Goal: Navigation & Orientation: Find specific page/section

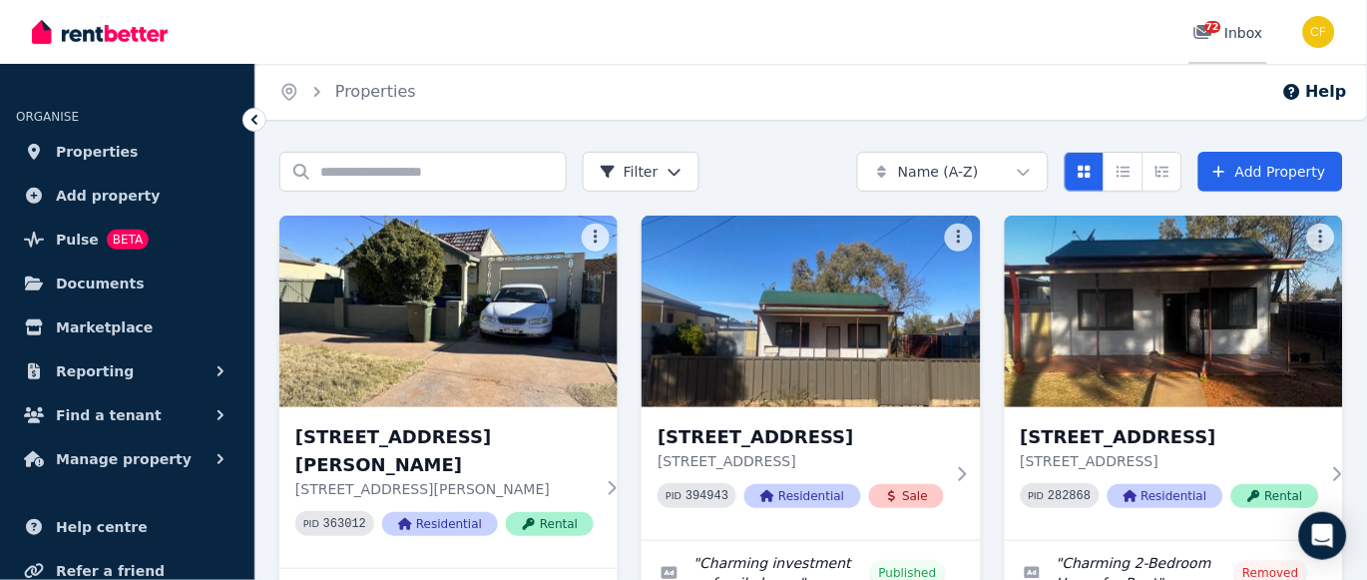
click at [1215, 25] on span "72" at bounding box center [1213, 27] width 16 height 12
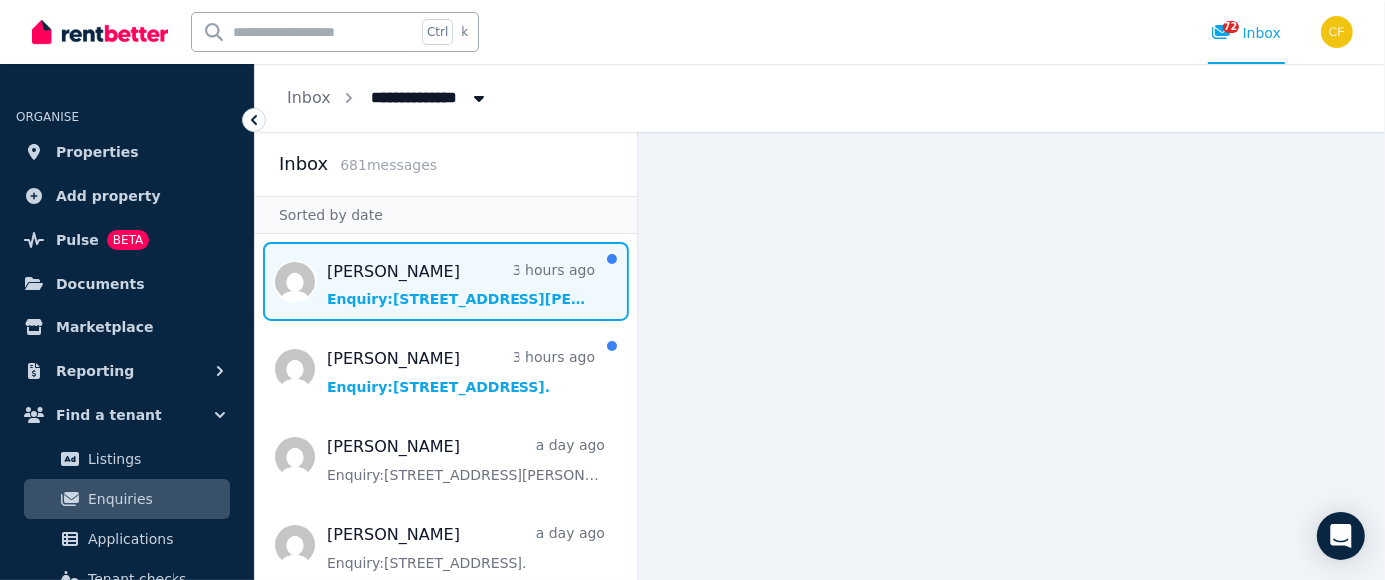
click at [370, 282] on span "Message list" at bounding box center [446, 281] width 382 height 80
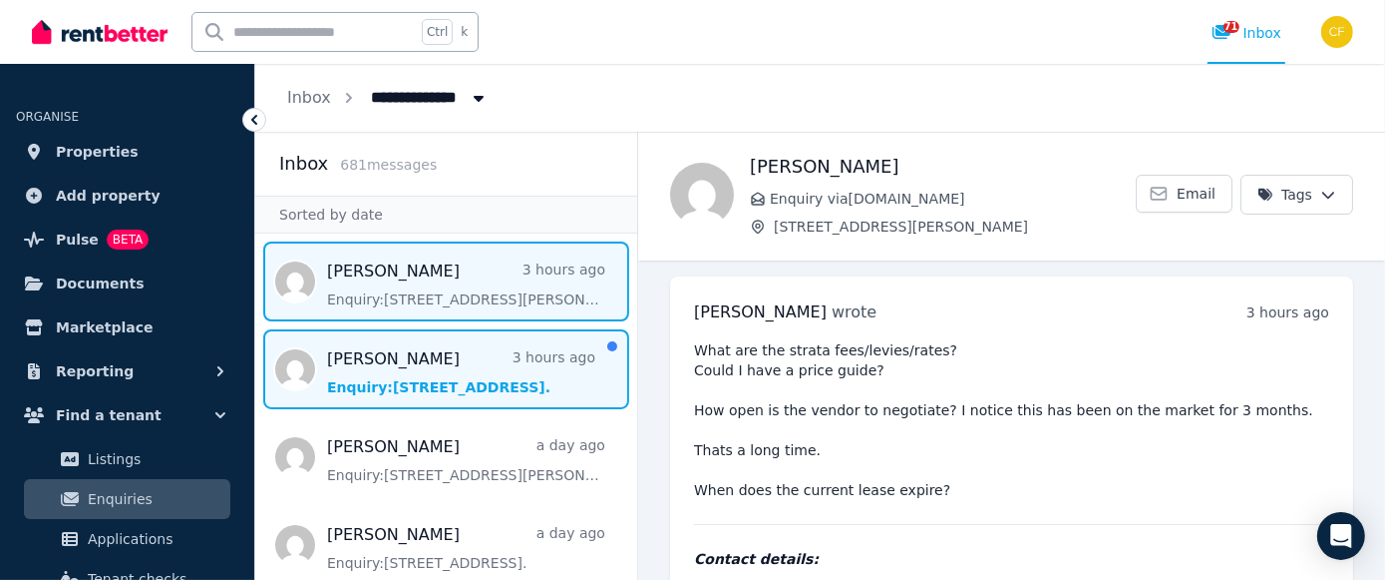
click at [450, 370] on span "Message list" at bounding box center [446, 369] width 382 height 80
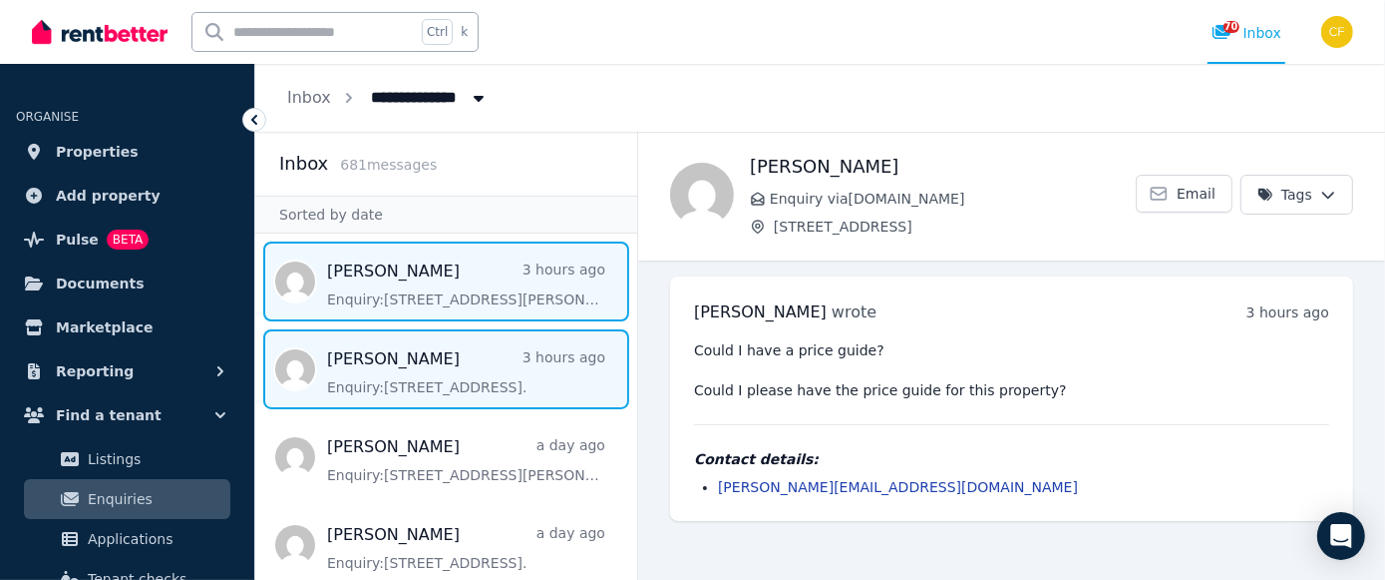
click at [437, 299] on span "Message list" at bounding box center [446, 281] width 382 height 80
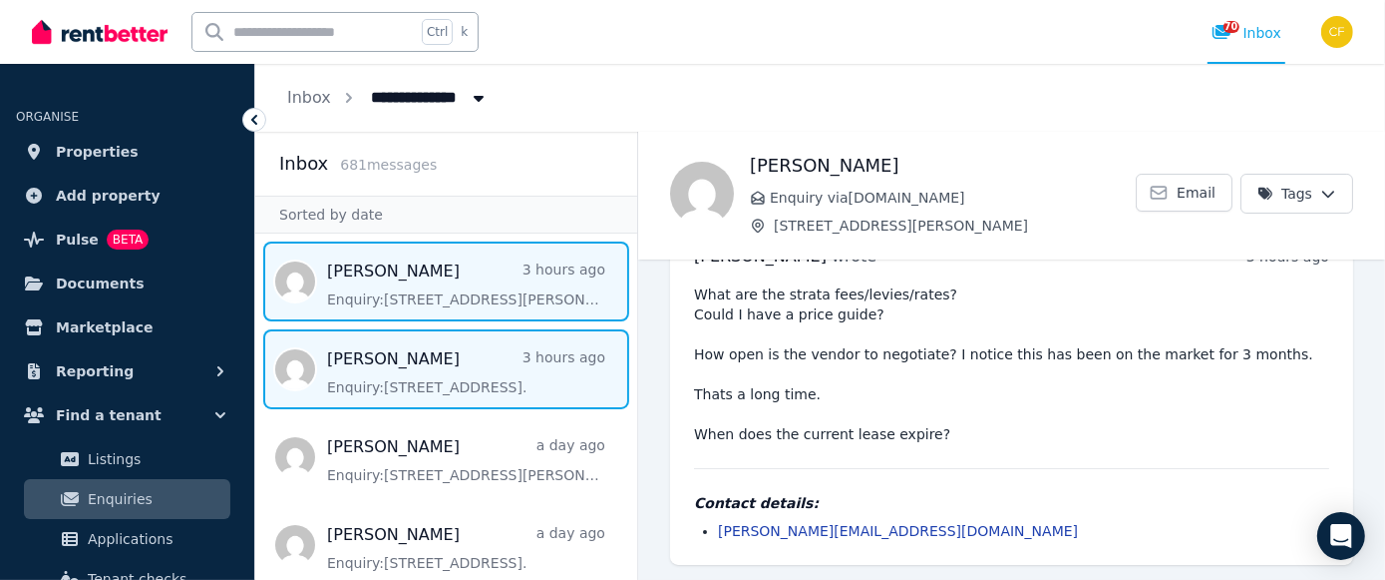
click at [450, 387] on span "Message list" at bounding box center [446, 369] width 382 height 80
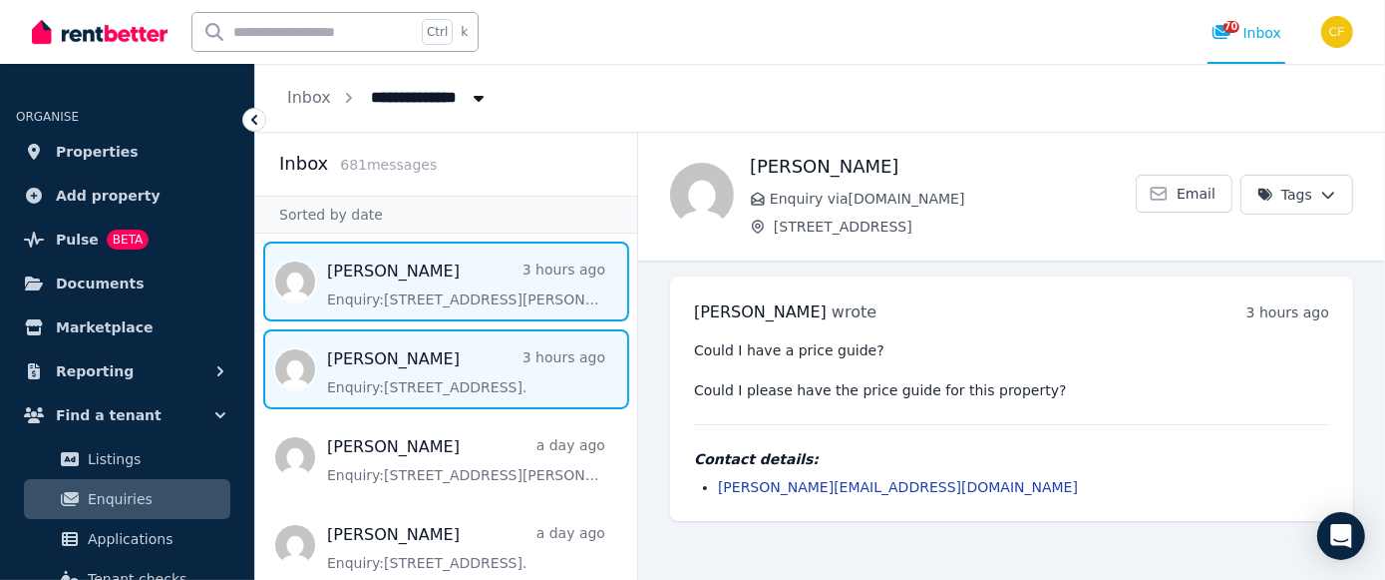
click at [427, 297] on span "Message list" at bounding box center [446, 281] width 382 height 80
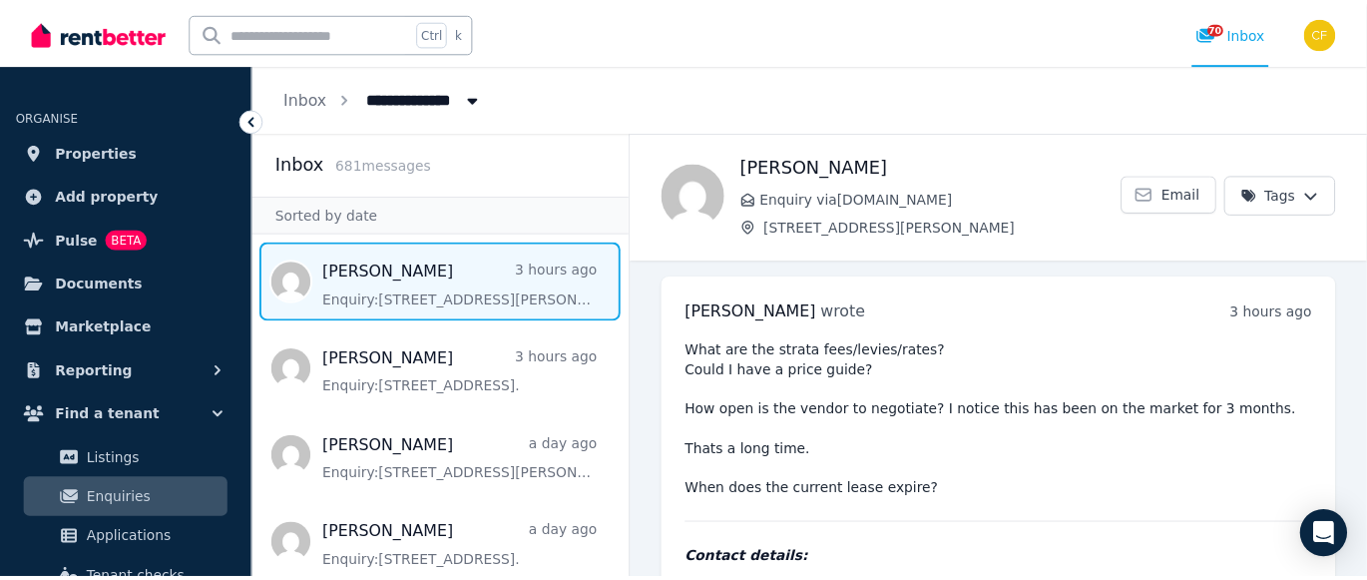
scroll to position [56, 0]
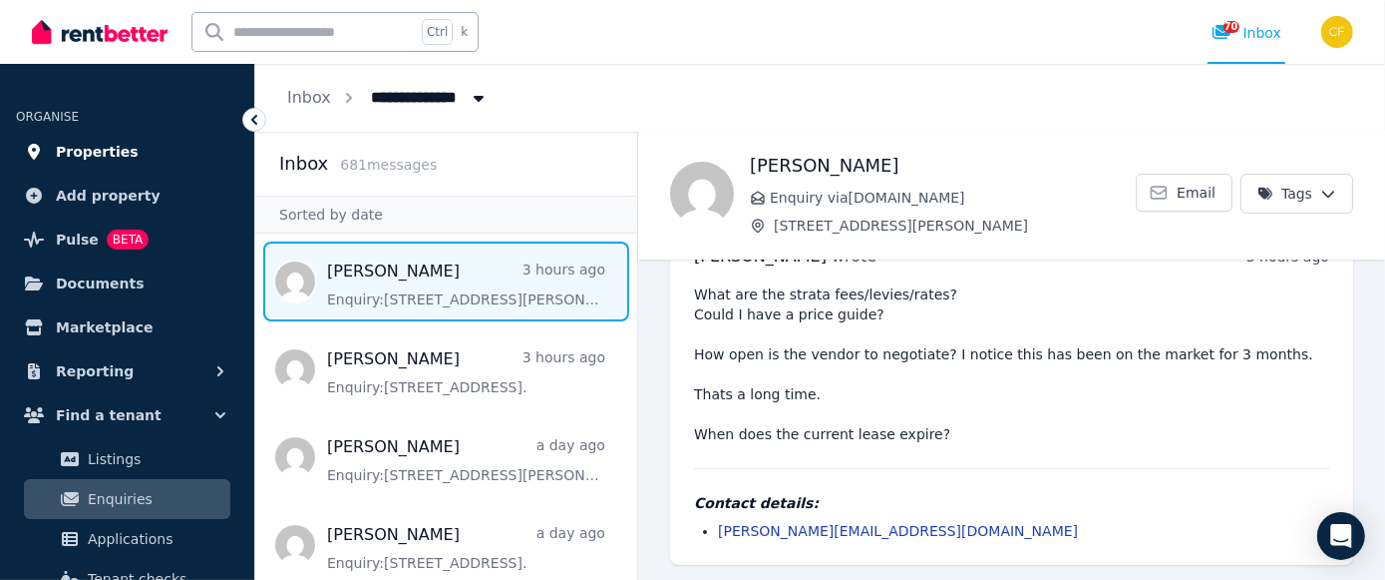
click at [87, 151] on span "Properties" at bounding box center [97, 152] width 83 height 24
